Goal: Find specific page/section: Find specific page/section

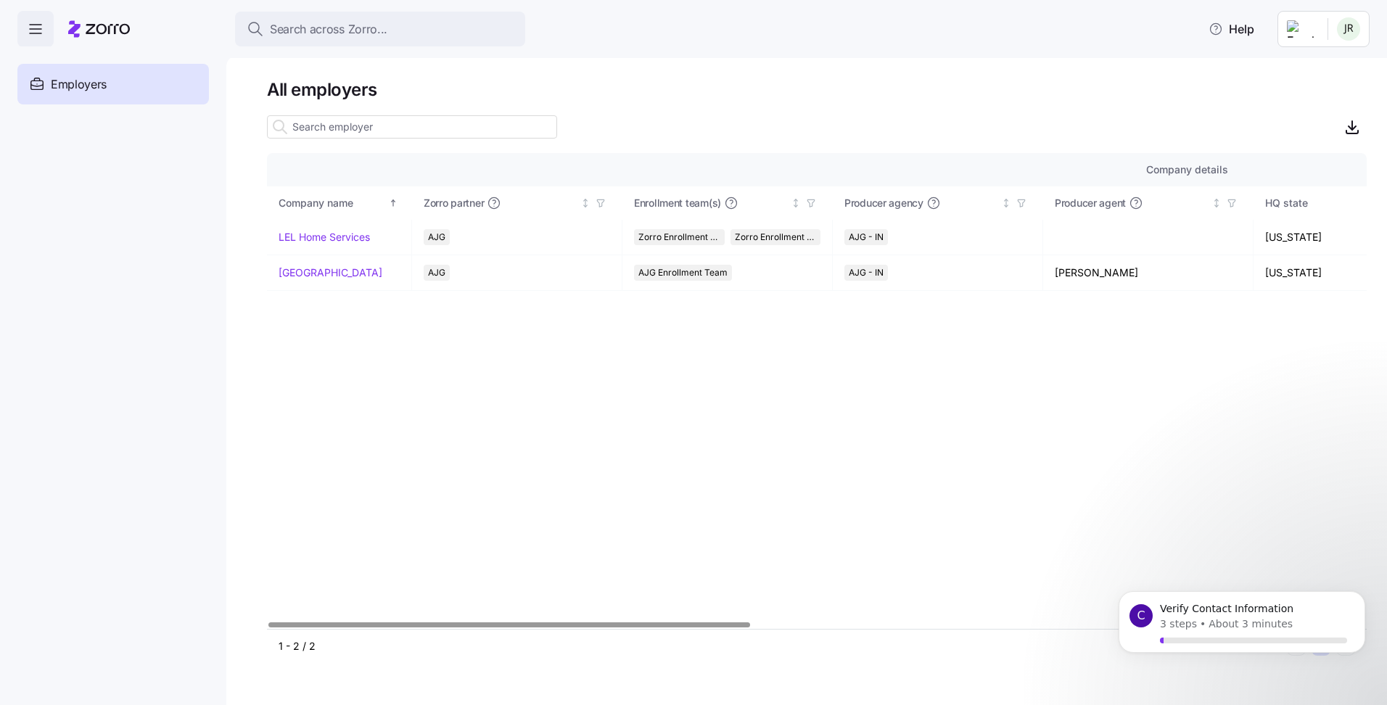
click at [116, 33] on icon at bounding box center [99, 28] width 62 height 17
click at [36, 24] on icon "button" at bounding box center [35, 28] width 17 height 17
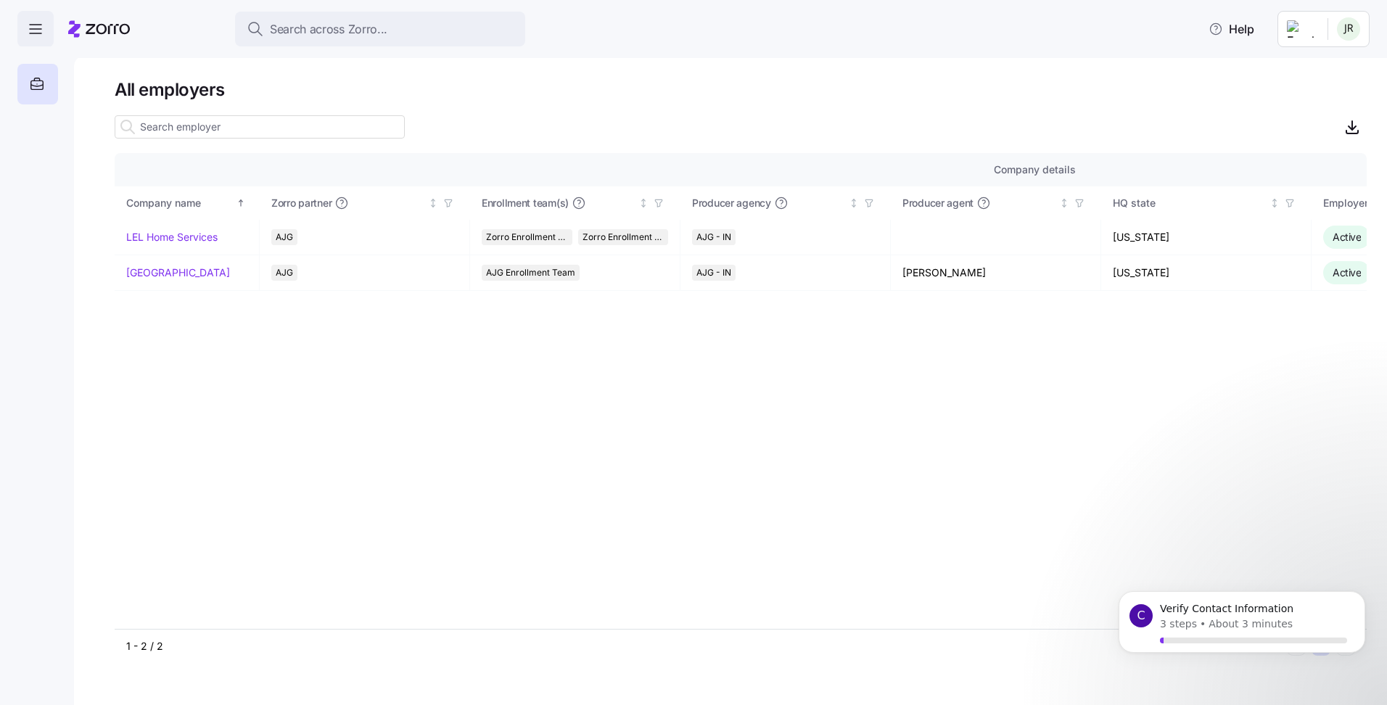
click at [36, 24] on icon "button" at bounding box center [35, 28] width 17 height 17
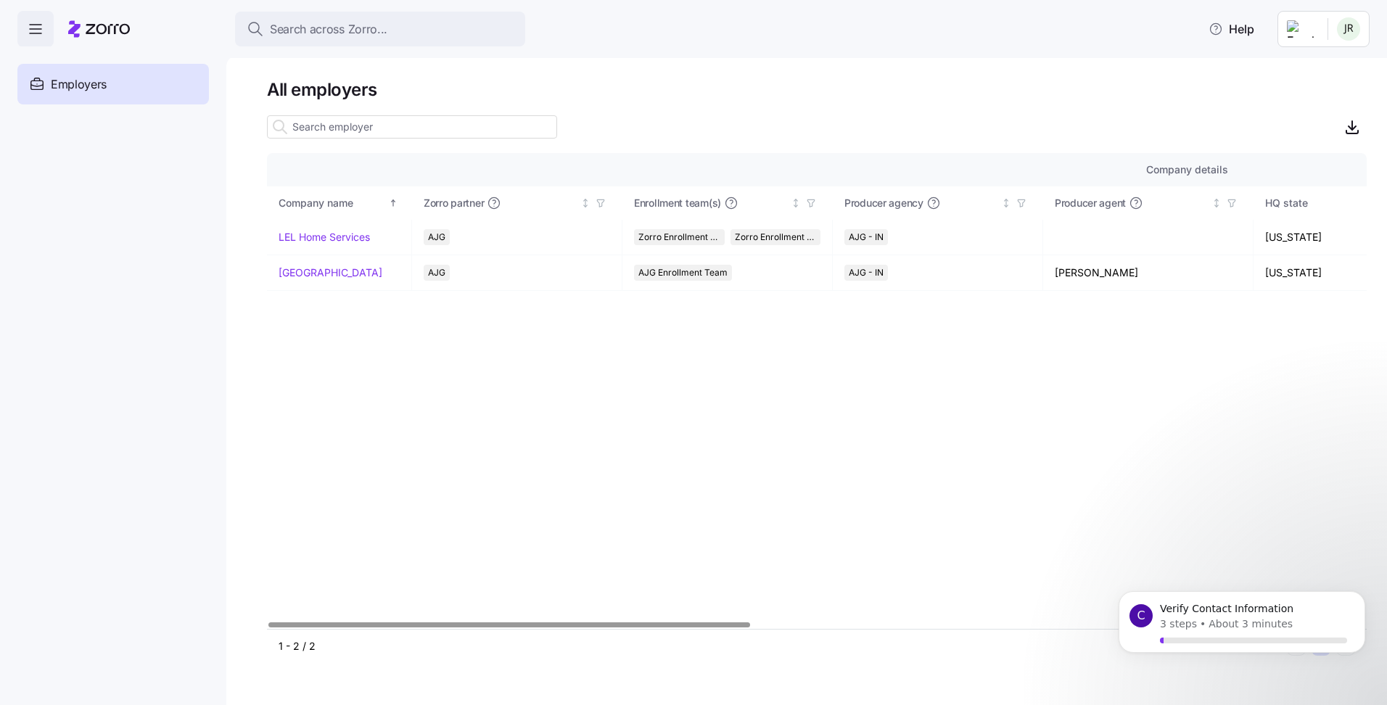
click at [871, 432] on div "Company details Benefit status Company name Zorro partner Enrollment team(s) Pr…" at bounding box center [817, 391] width 1100 height 476
click at [316, 273] on link "[GEOGRAPHIC_DATA]" at bounding box center [331, 273] width 104 height 15
